Goal: Browse casually: Explore the website without a specific task or goal

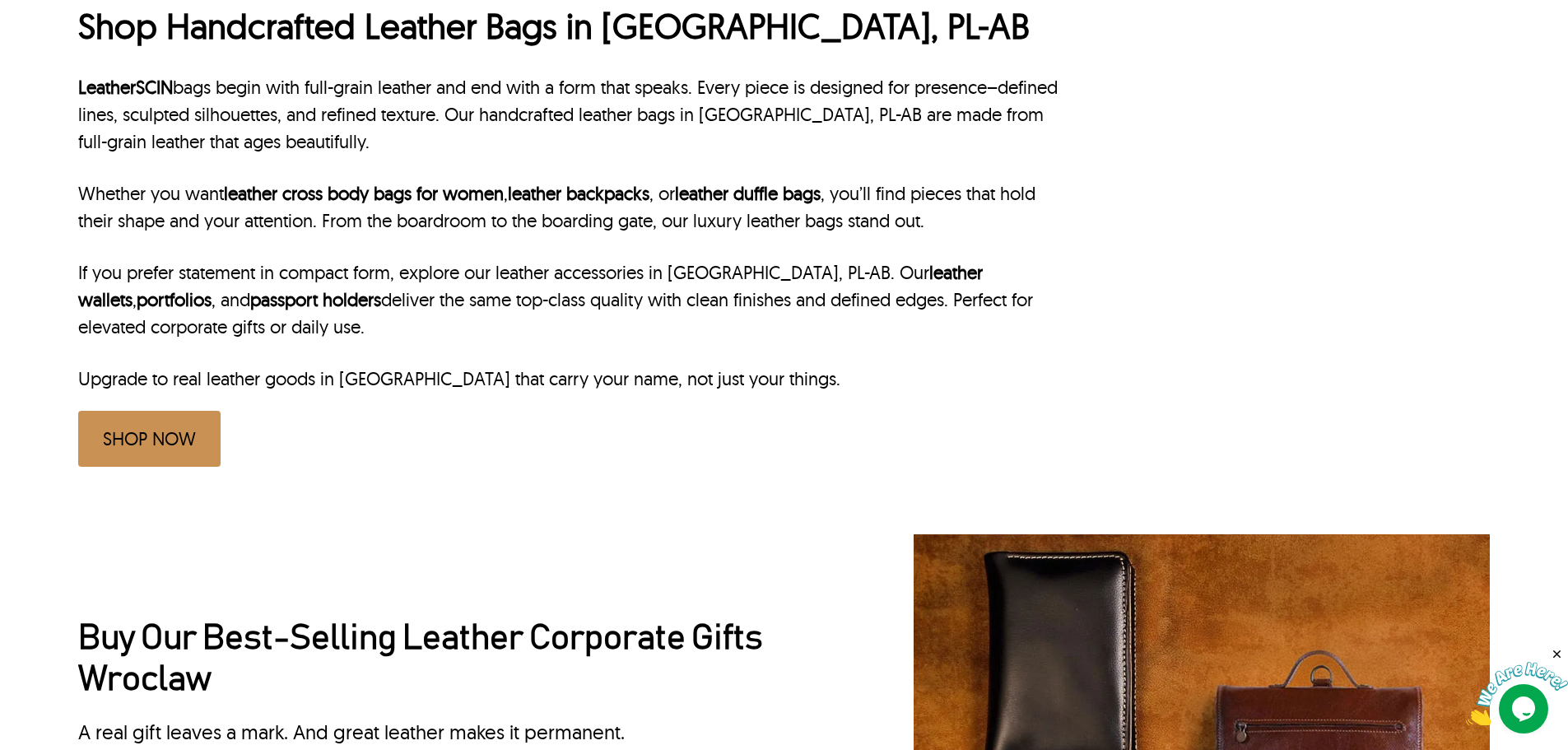
scroll to position [736, 0]
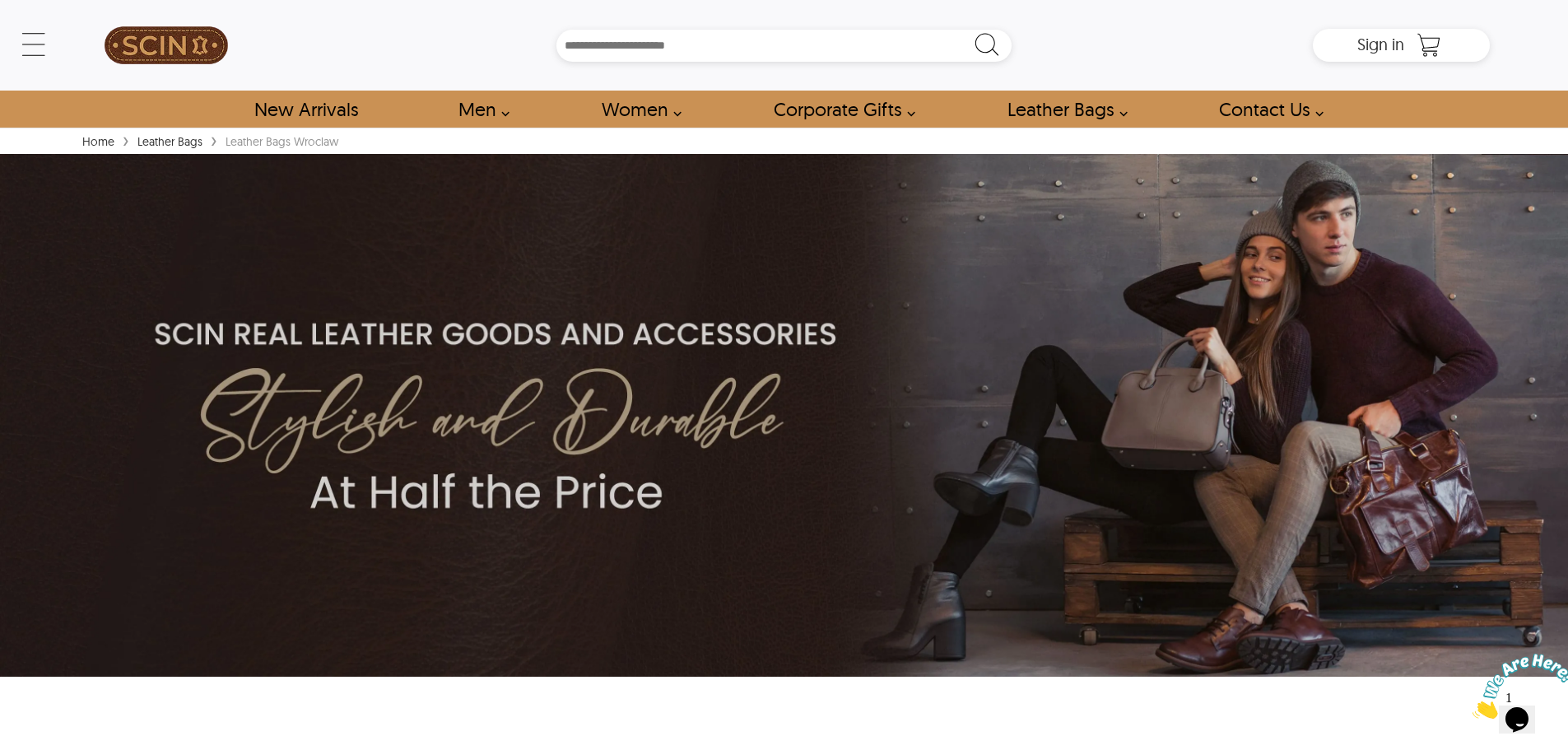
click at [351, 60] on div "Search Box" at bounding box center [784, 46] width 1059 height 32
click at [10, 50] on div "← Menu New Arrivals Men Leather Jackets Aviator Leather Jackets Bomber Leather …" at bounding box center [784, 64] width 1568 height 128
click at [78, 50] on div "← Menu New Arrivals Men Leather Jackets Aviator Leather Jackets Bomber Leather …" at bounding box center [784, 45] width 1412 height 91
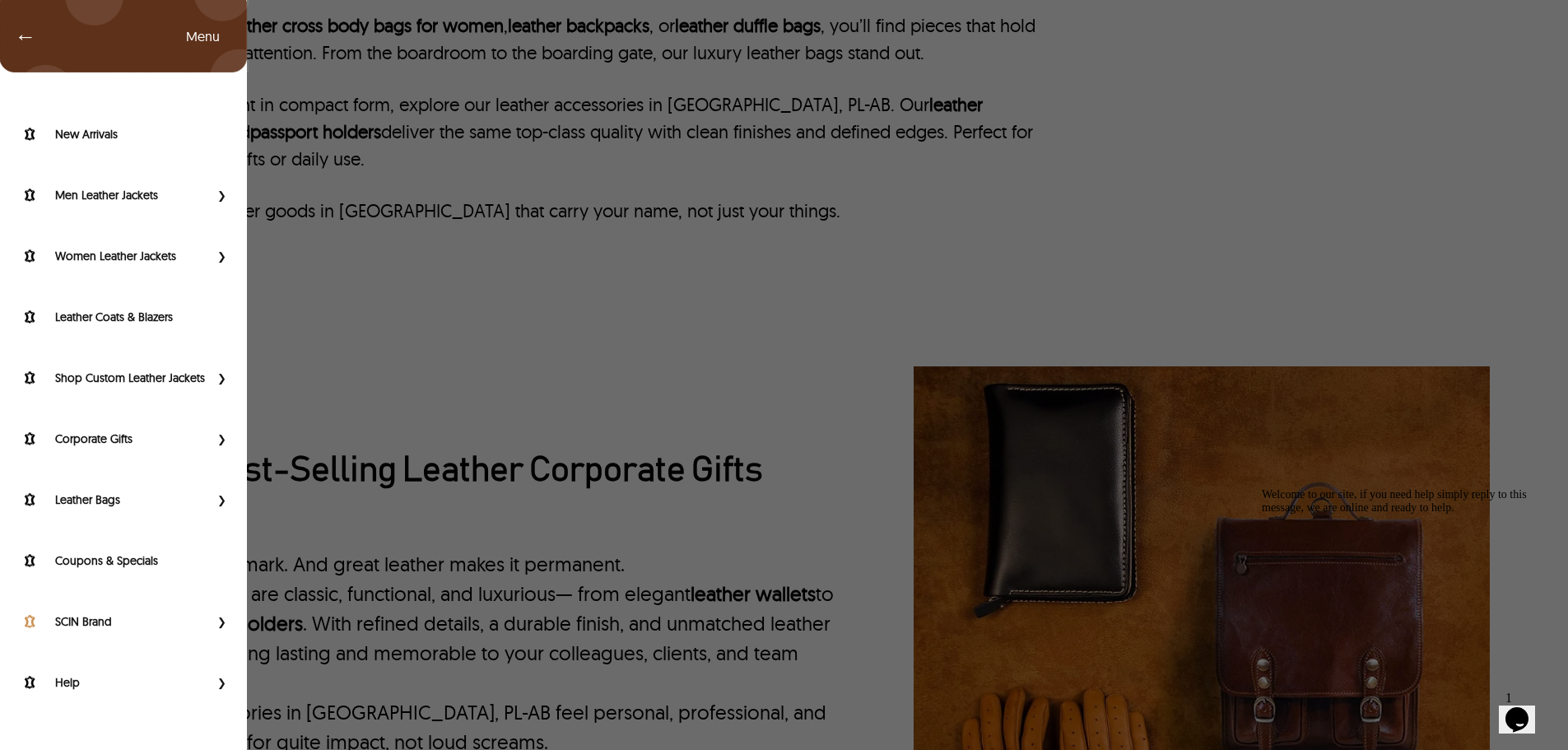
scroll to position [905, 0]
click at [394, 215] on div "← Menu New Arrivals Men Leather Jackets Aviator Leather Jackets Bomber Leather …" at bounding box center [784, 375] width 1568 height 750
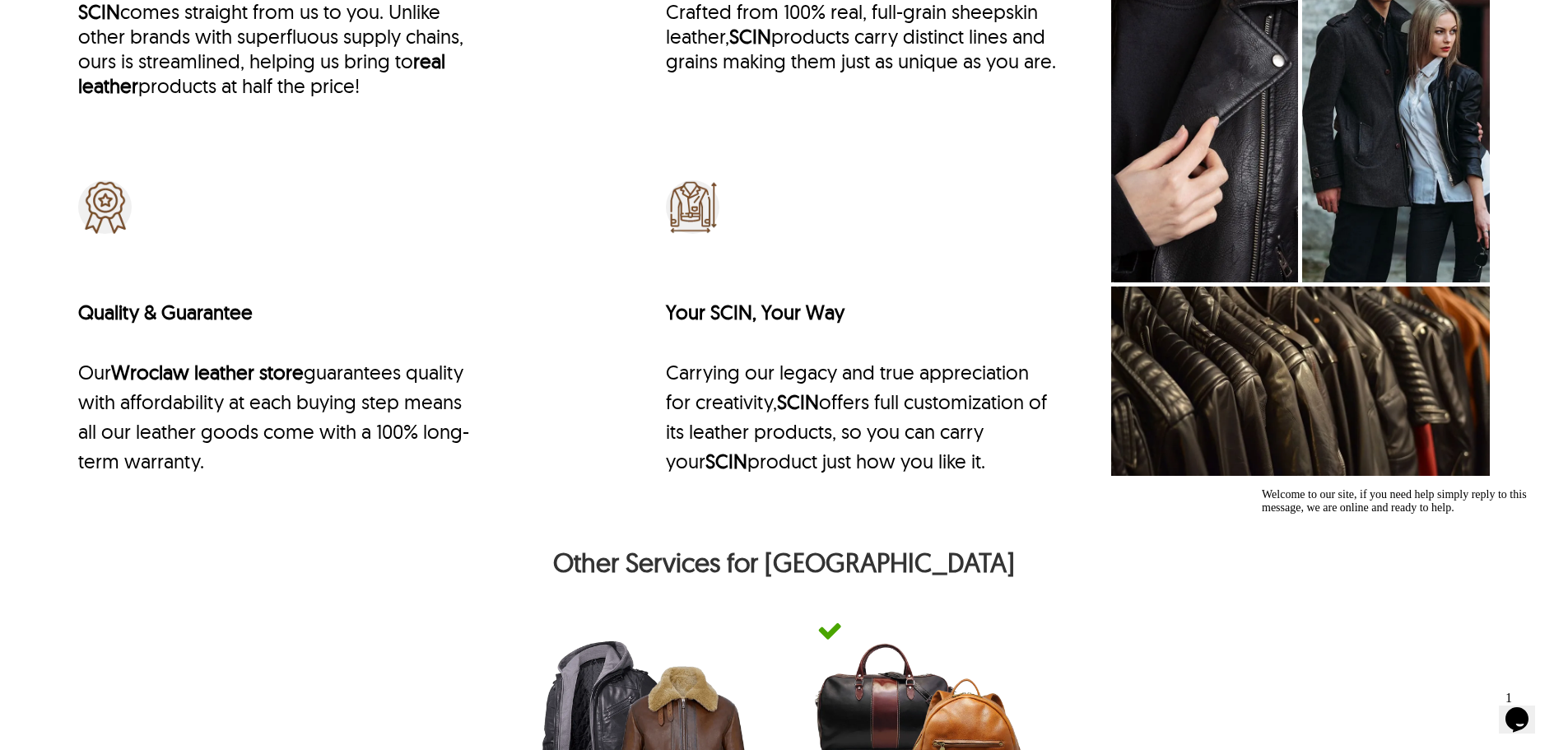
scroll to position [6106, 0]
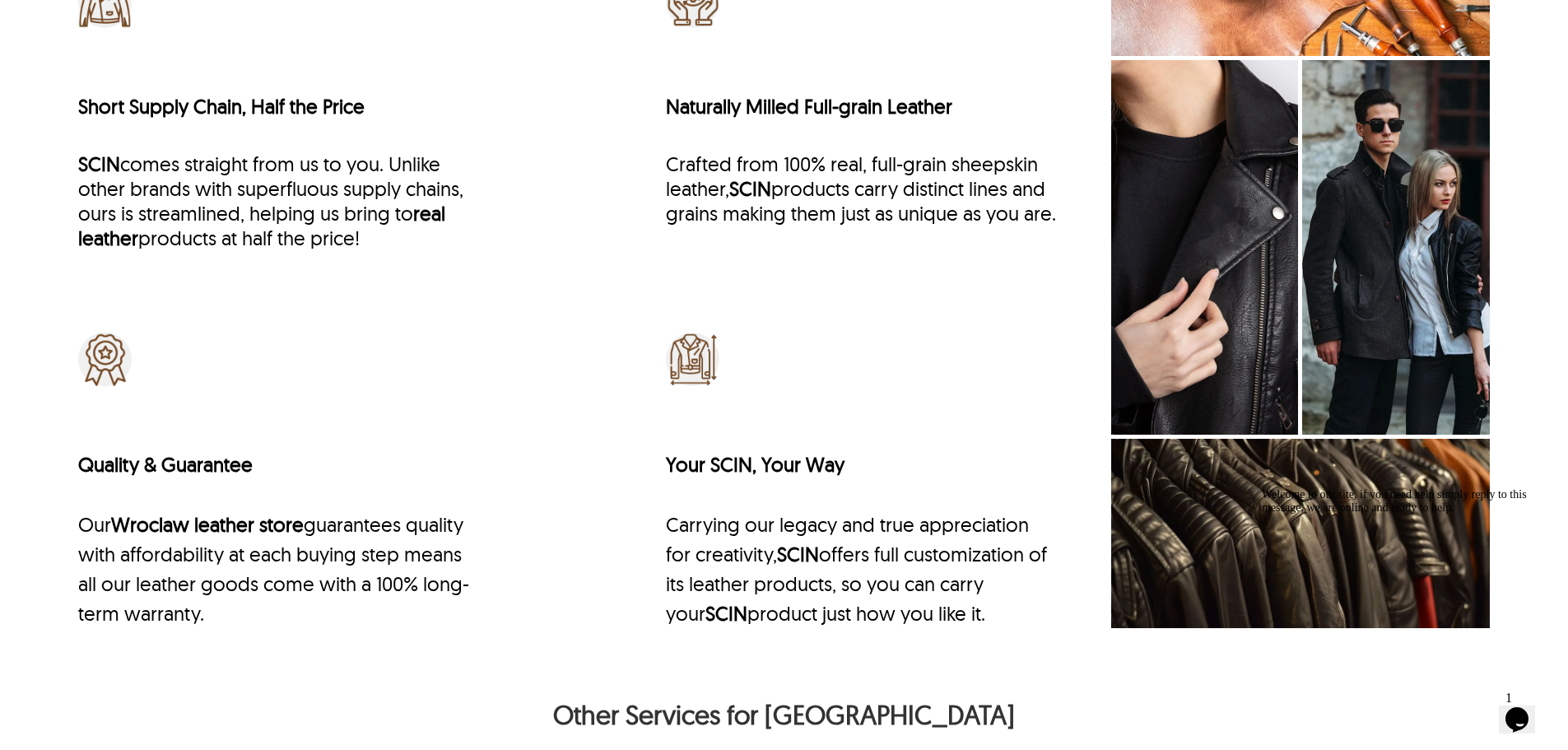
click at [514, 320] on div "High Grade Raw Material SCIN real leather company Wroclaw believe in the saying…" at bounding box center [568, 97] width 980 height 1061
